Goal: Transaction & Acquisition: Purchase product/service

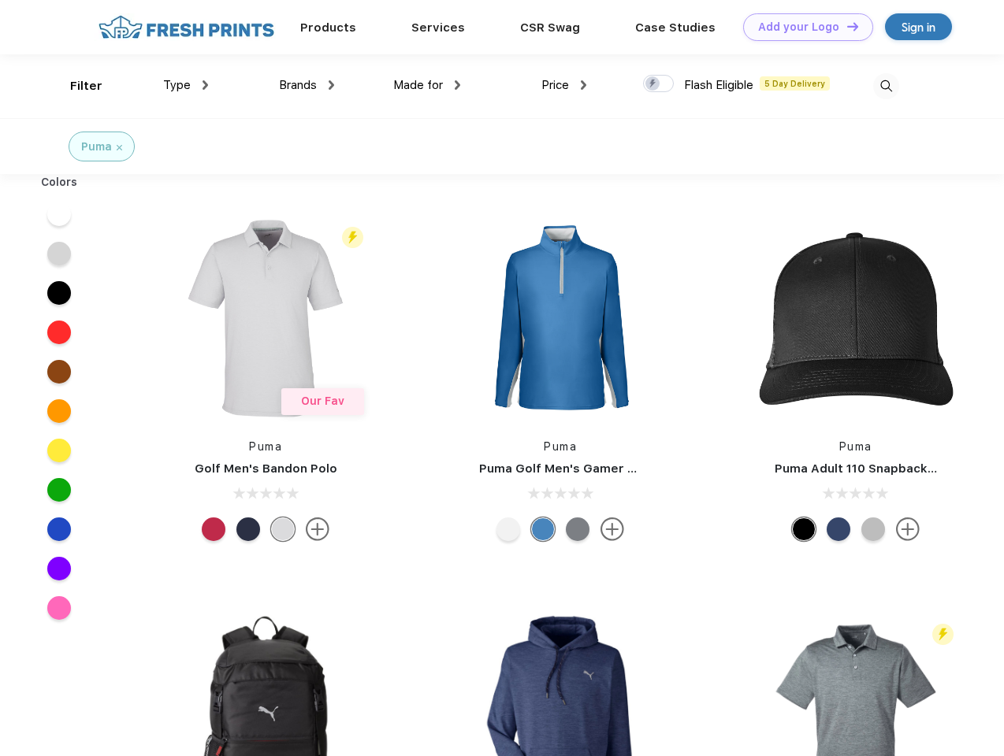
click at [802, 27] on link "Add your Logo Design Tool" at bounding box center [808, 27] width 130 height 28
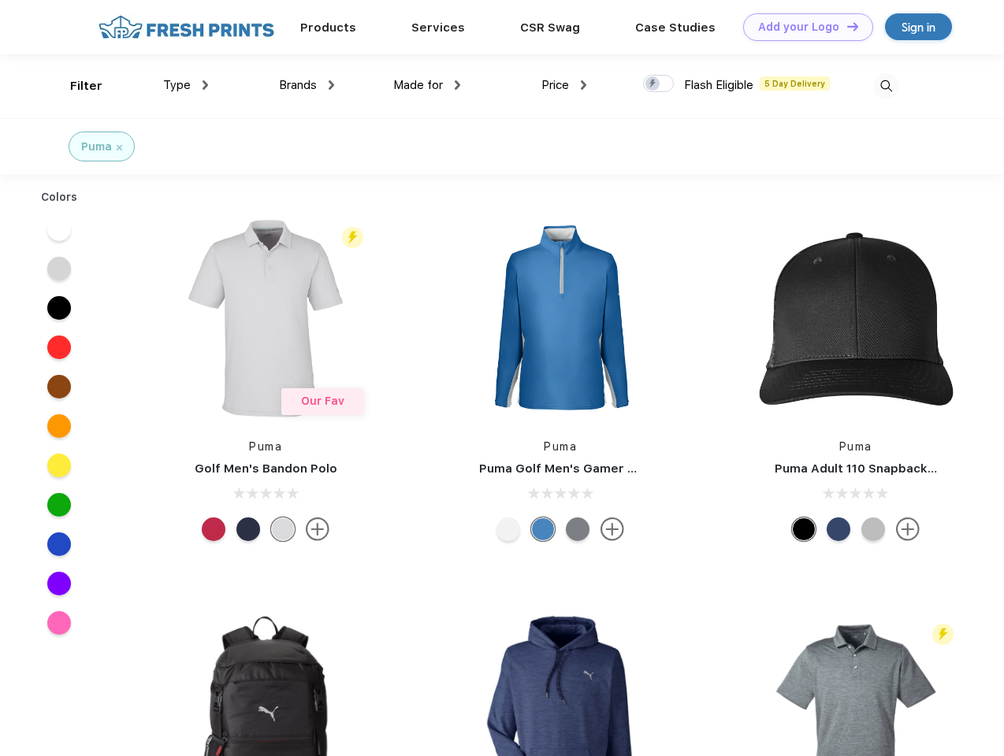
click at [0, 0] on div "Design Tool" at bounding box center [0, 0] width 0 height 0
click at [845, 26] on link "Add your Logo Design Tool" at bounding box center [808, 27] width 130 height 28
click at [76, 86] on div "Filter" at bounding box center [86, 86] width 32 height 18
click at [186, 85] on span "Type" at bounding box center [177, 85] width 28 height 14
click at [307, 85] on span "Brands" at bounding box center [298, 85] width 38 height 14
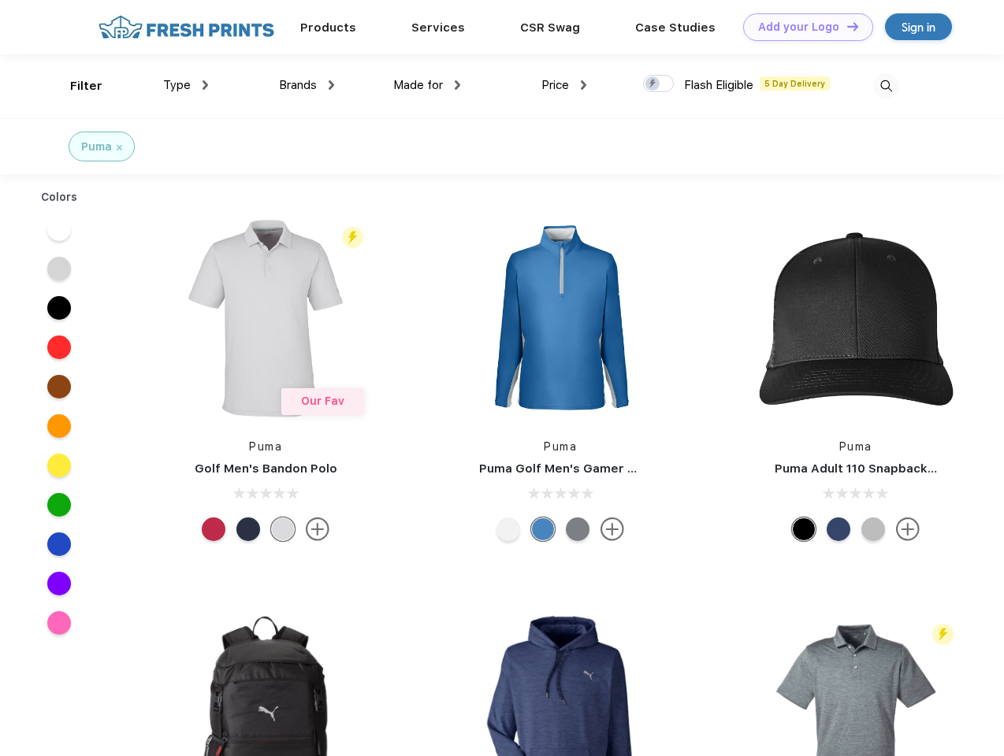
click at [427, 85] on span "Made for" at bounding box center [418, 85] width 50 height 14
click at [564, 85] on span "Price" at bounding box center [555, 85] width 28 height 14
click at [659, 84] on div at bounding box center [658, 83] width 31 height 17
click at [653, 84] on input "checkbox" at bounding box center [648, 79] width 10 height 10
click at [886, 86] on img at bounding box center [886, 86] width 26 height 26
